Goal: Contribute content

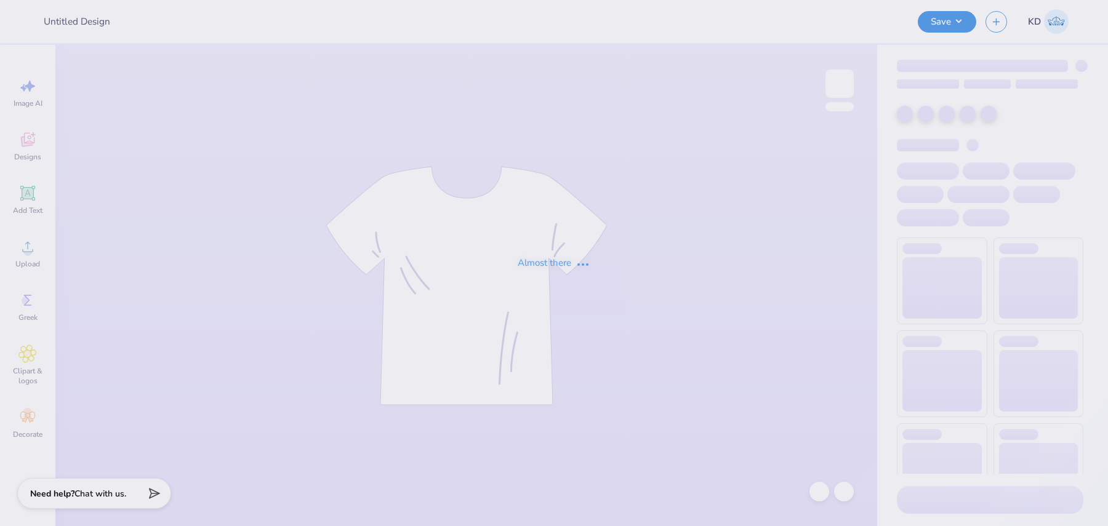
type input "NBBJ : [PERSON_NAME]"
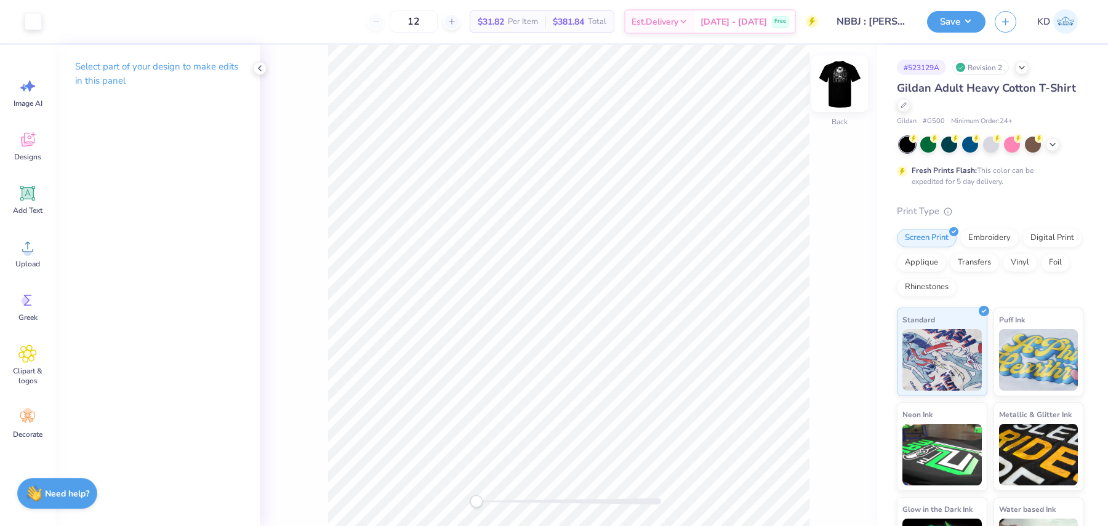
click at [850, 84] on img at bounding box center [839, 83] width 49 height 49
click at [42, 248] on div "Upload" at bounding box center [28, 253] width 44 height 46
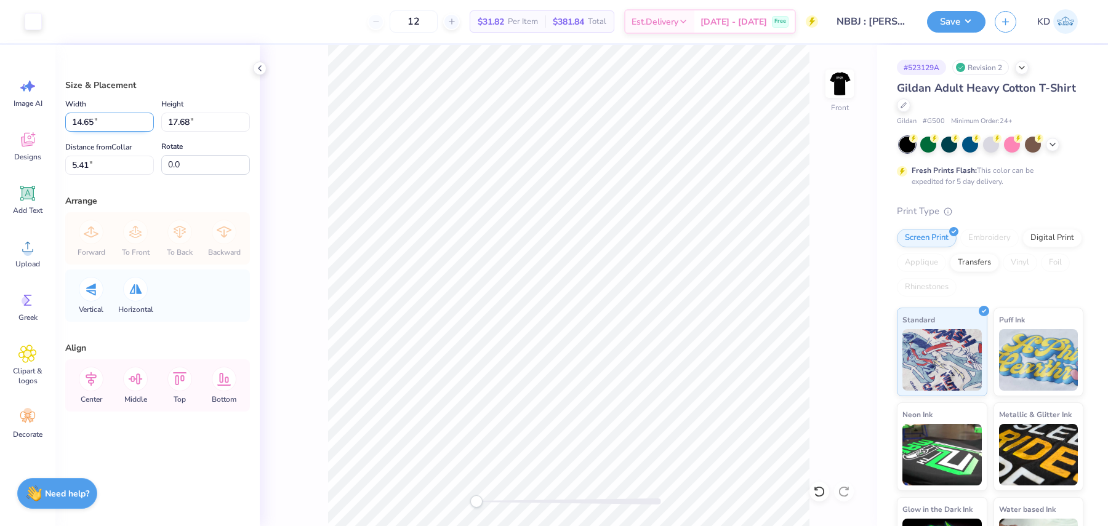
click at [116, 118] on input "14.65" at bounding box center [109, 122] width 89 height 19
click at [178, 119] on input "17.68" at bounding box center [205, 122] width 89 height 19
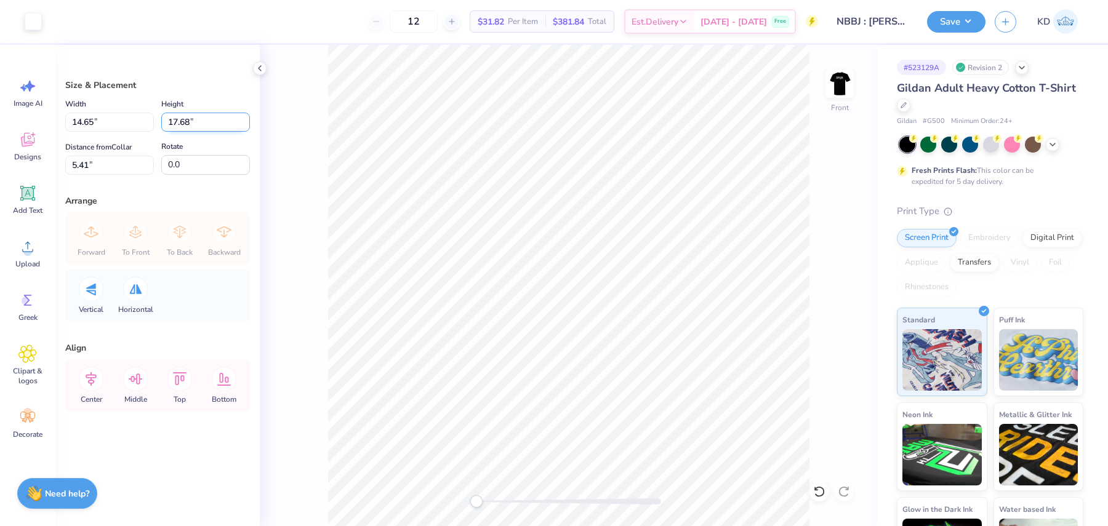
click at [178, 119] on input "17.68" at bounding box center [205, 122] width 89 height 19
type input "11"
type input "9.12"
type input "11.00"
type input "8.75"
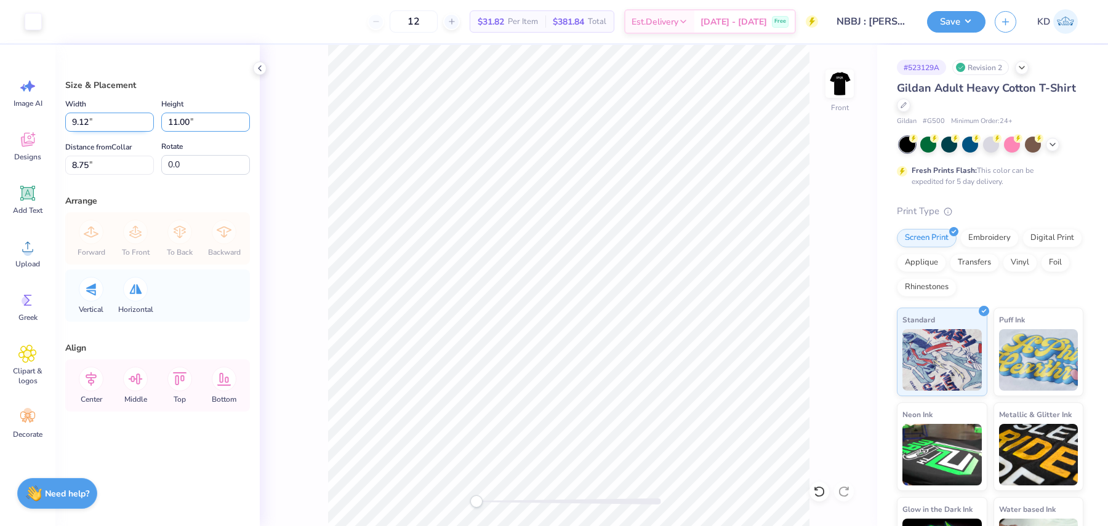
drag, startPoint x: 201, startPoint y: 121, endPoint x: 135, endPoint y: 116, distance: 66.7
click at [139, 116] on div "Width 9.12 9.12 " Height 11.00 11.00 "" at bounding box center [157, 114] width 185 height 35
drag, startPoint x: 111, startPoint y: 125, endPoint x: 58, endPoint y: 121, distance: 53.0
click at [58, 121] on div "Size & Placement Width 9.12 9.12 " Height 11.00 11.00 " Distance from Collar 8.…" at bounding box center [157, 285] width 204 height 481
type input "10.00"
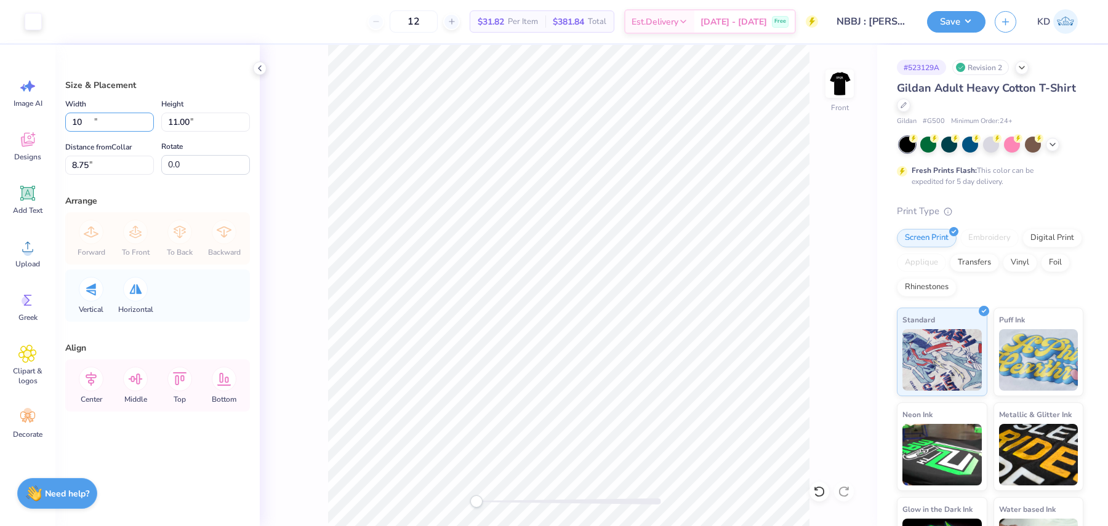
type input "12.07"
click at [120, 168] on input "8.22" at bounding box center [109, 165] width 89 height 19
type input "3"
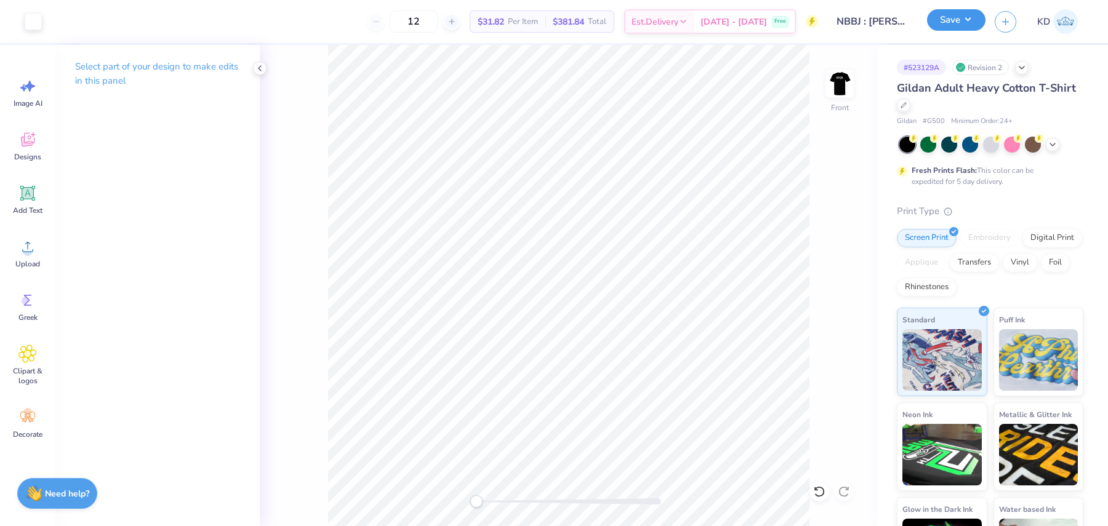
click at [959, 22] on button "Save" at bounding box center [956, 20] width 58 height 22
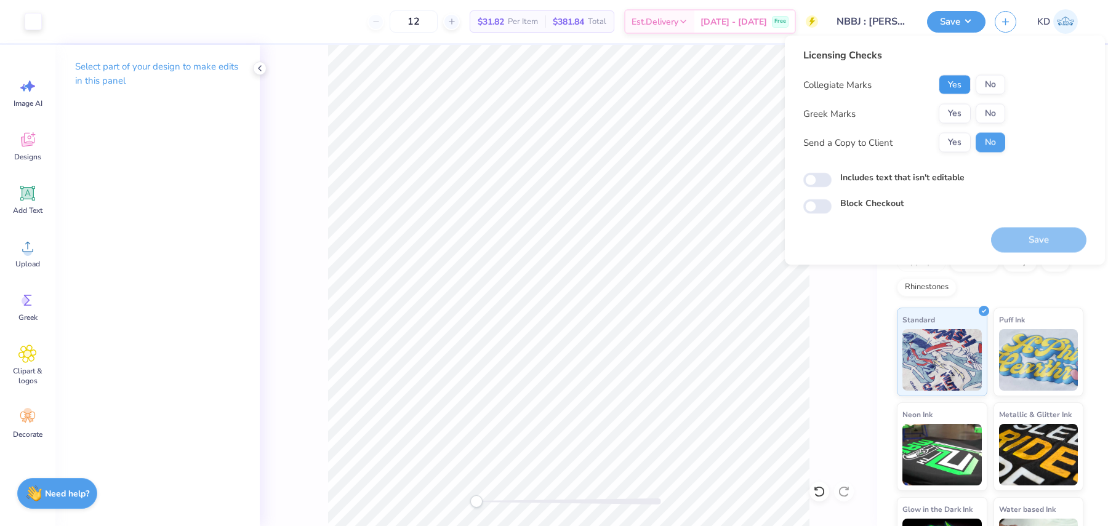
click at [957, 89] on button "Yes" at bounding box center [954, 85] width 32 height 20
click at [993, 114] on button "No" at bounding box center [990, 114] width 30 height 20
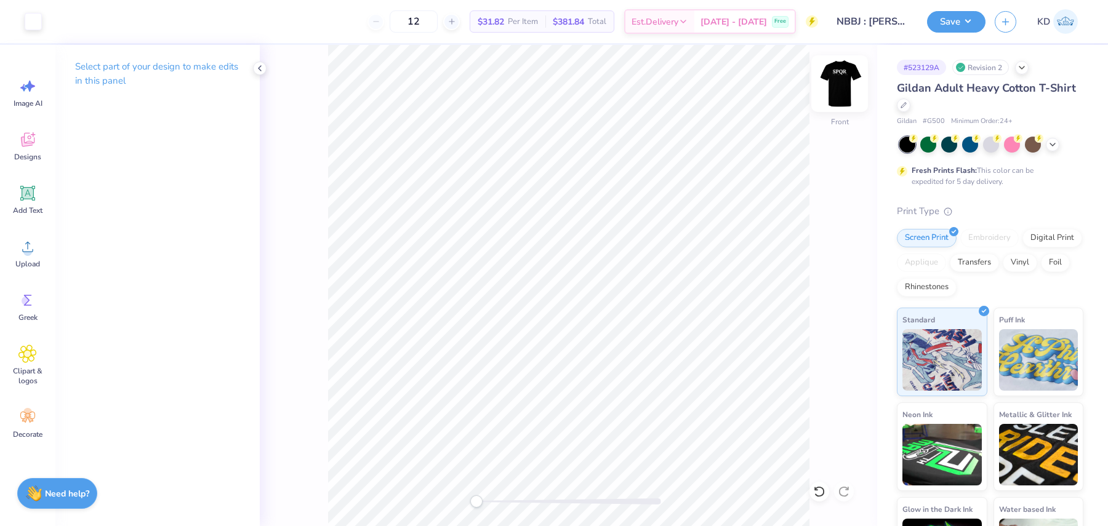
click at [845, 86] on img at bounding box center [839, 83] width 49 height 49
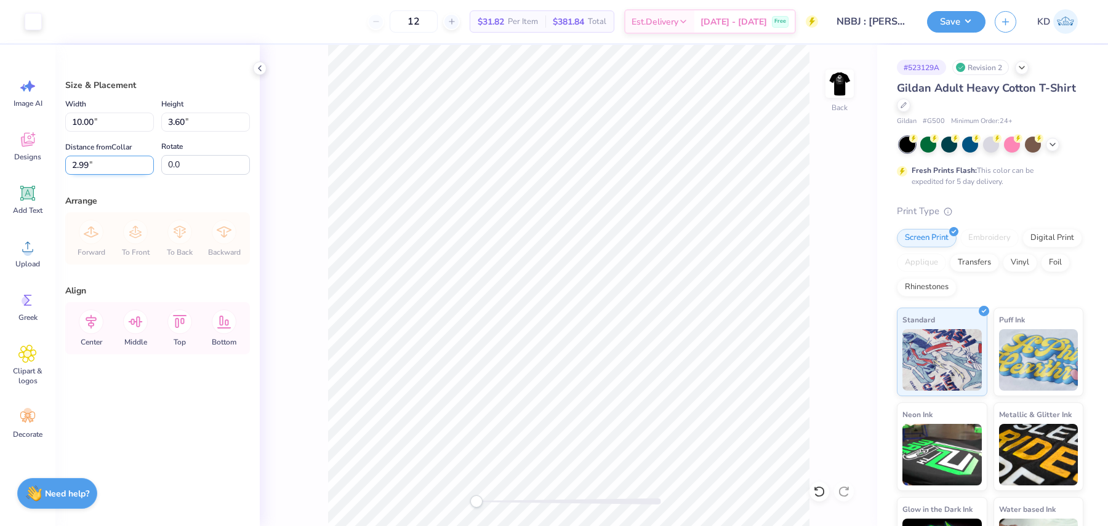
click at [114, 162] on input "2.99" at bounding box center [109, 165] width 89 height 19
type input "3.00"
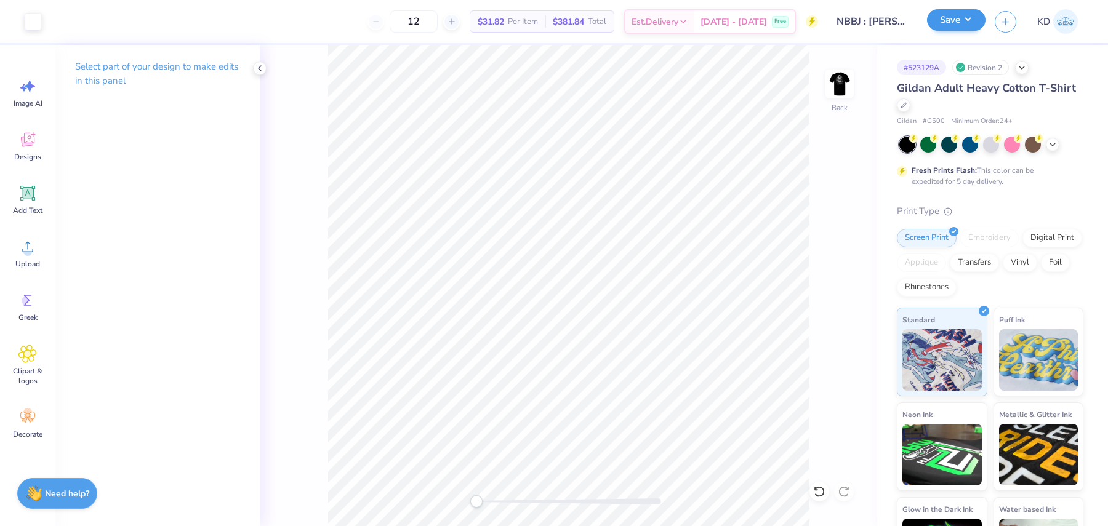
click at [972, 31] on div "Save" at bounding box center [956, 22] width 58 height 22
click at [939, 25] on button "Save" at bounding box center [956, 20] width 58 height 22
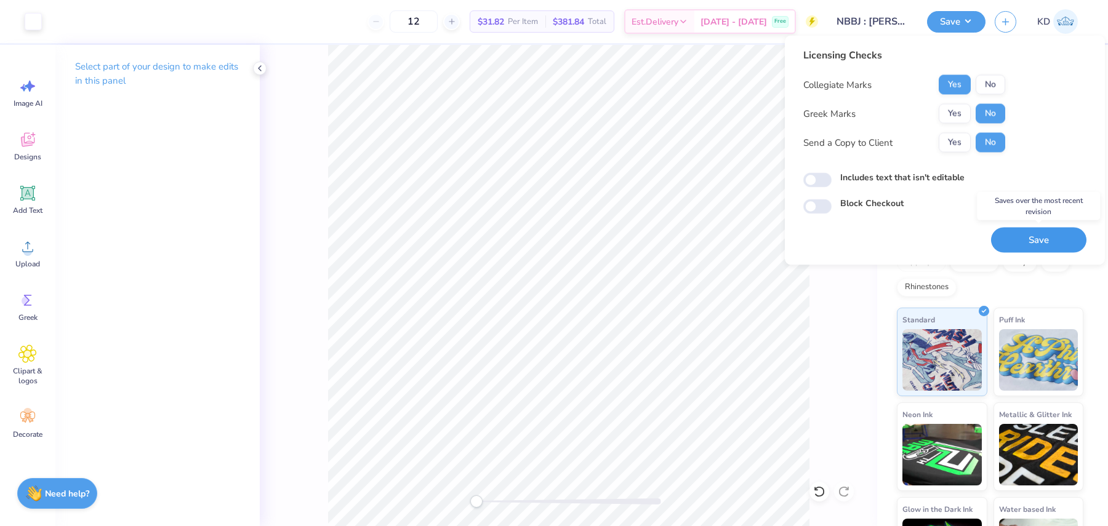
click at [1023, 234] on button "Save" at bounding box center [1038, 240] width 95 height 25
